Goal: Task Accomplishment & Management: Use online tool/utility

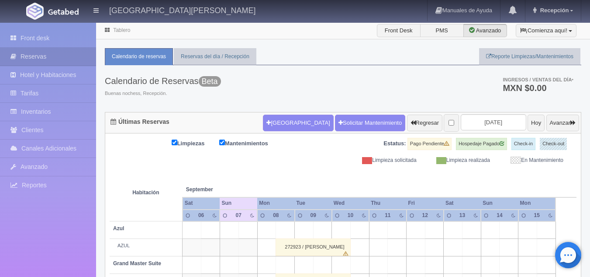
scroll to position [65, 0]
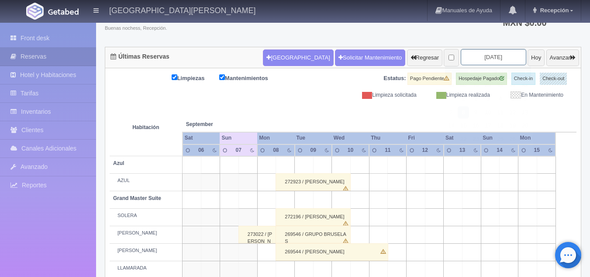
click at [486, 57] on input "[DATE]" at bounding box center [494, 57] width 66 height 16
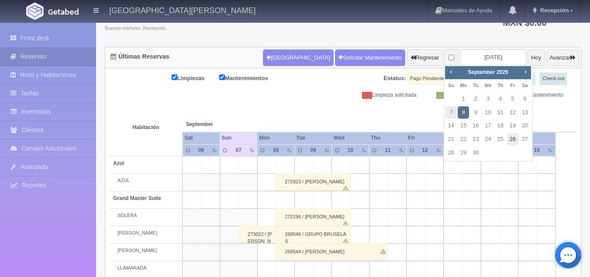
click at [512, 140] on link "26" at bounding box center [512, 139] width 11 height 13
type input "[DATE]"
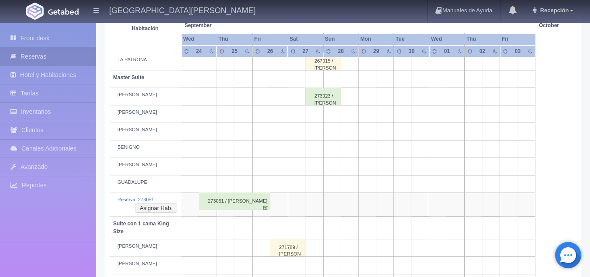
scroll to position [306, 0]
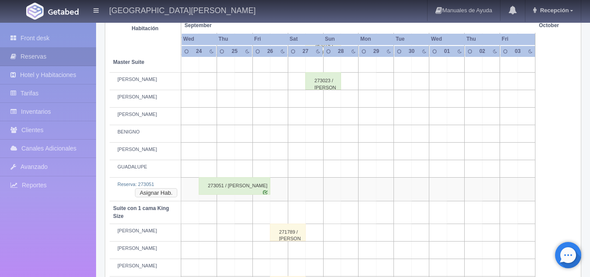
click at [163, 192] on button "Asignar Hab." at bounding box center [156, 193] width 42 height 10
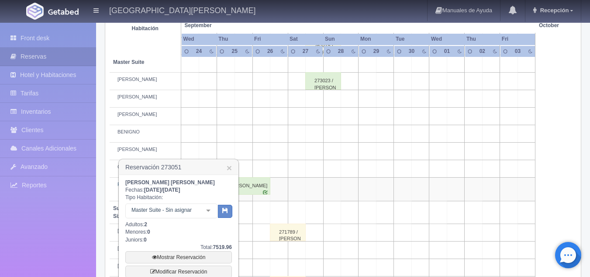
scroll to position [393, 0]
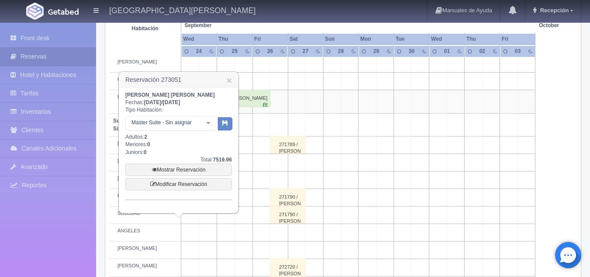
click at [206, 124] on div "Master Suite - Sin asignar Master Suite Master Suite - Sin asignar LAURA PABLO …" at bounding box center [171, 124] width 92 height 17
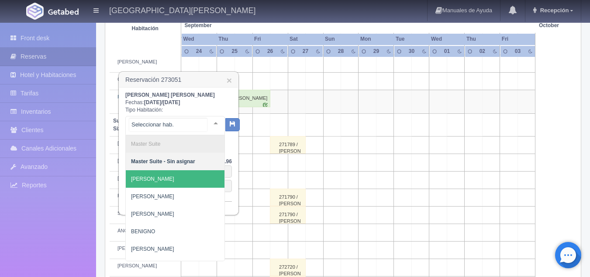
click at [171, 180] on span "[PERSON_NAME]" at bounding box center [175, 178] width 99 height 17
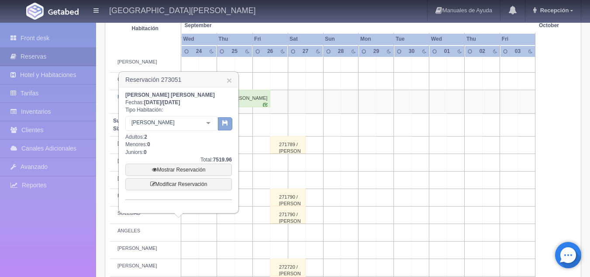
click at [229, 123] on button "button" at bounding box center [225, 123] width 14 height 13
